Goal: Go to known website: Go to known website

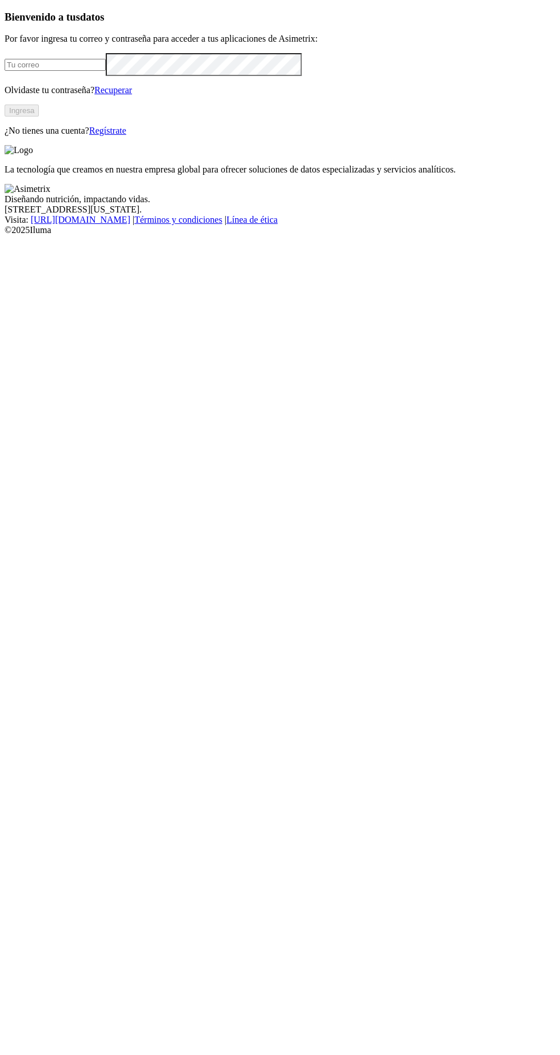
click at [70, 71] on input "email" at bounding box center [55, 65] width 101 height 12
type input "[PERSON_NAME][EMAIL_ADDRESS][PERSON_NAME][DOMAIN_NAME]"
click input "submit" at bounding box center [0, 0] width 0 height 0
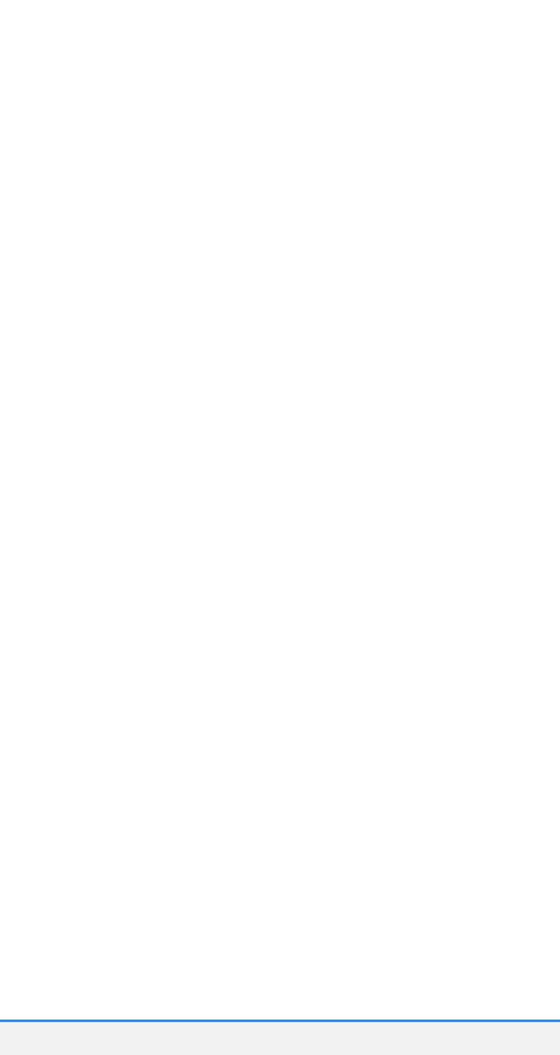
scroll to position [198, 0]
click at [427, 528] on div "AVSA" at bounding box center [280, 537] width 550 height 19
